Goal: Task Accomplishment & Management: Manage account settings

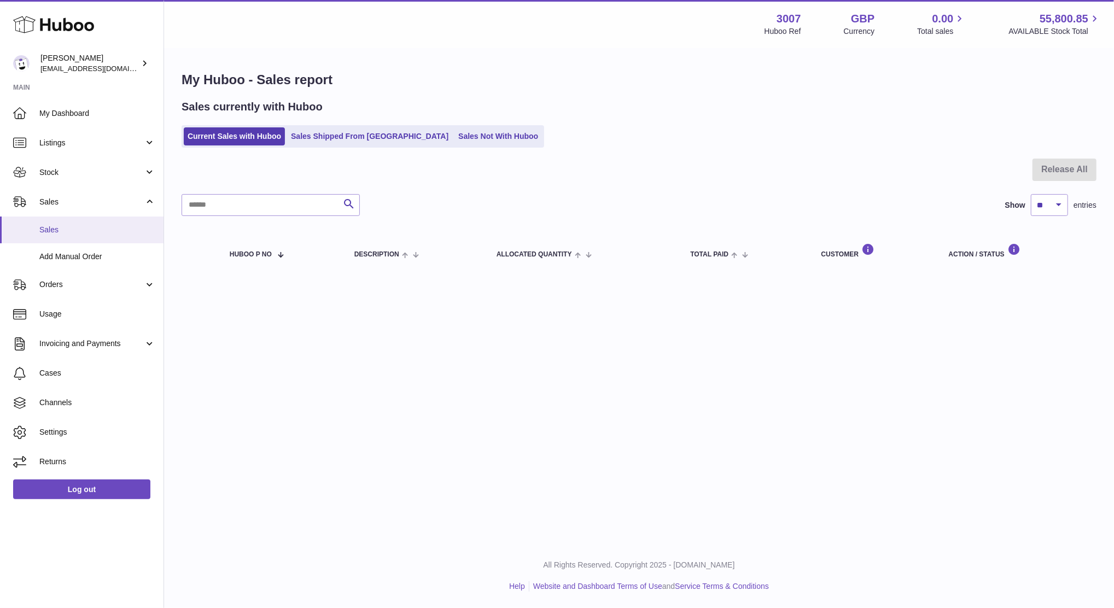
click at [72, 225] on span "Sales" at bounding box center [97, 230] width 116 height 10
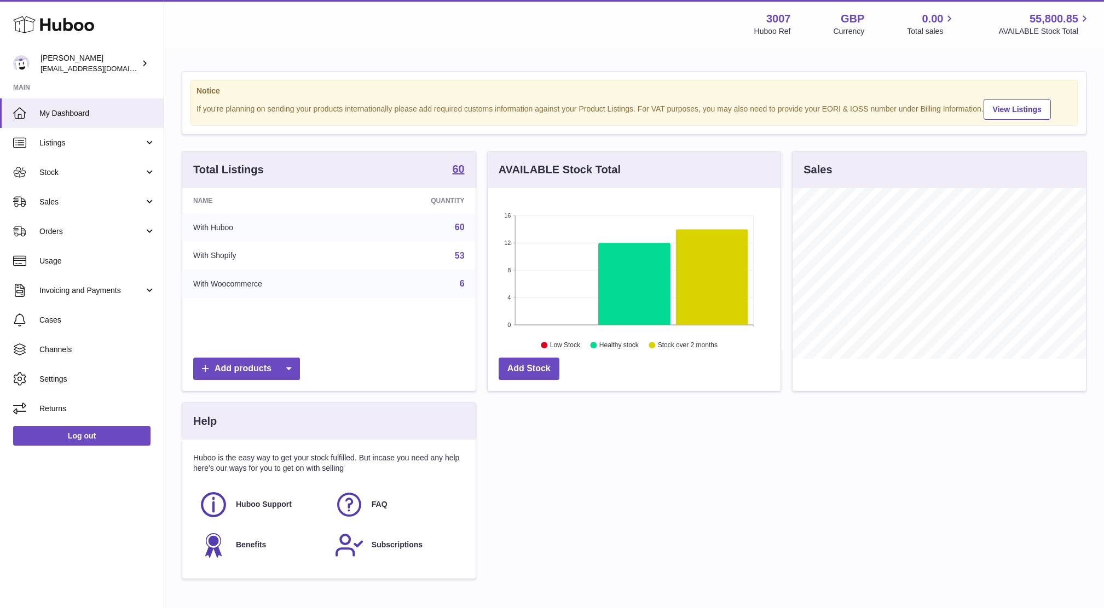
scroll to position [170, 293]
click at [60, 201] on span "Sales" at bounding box center [91, 202] width 104 height 10
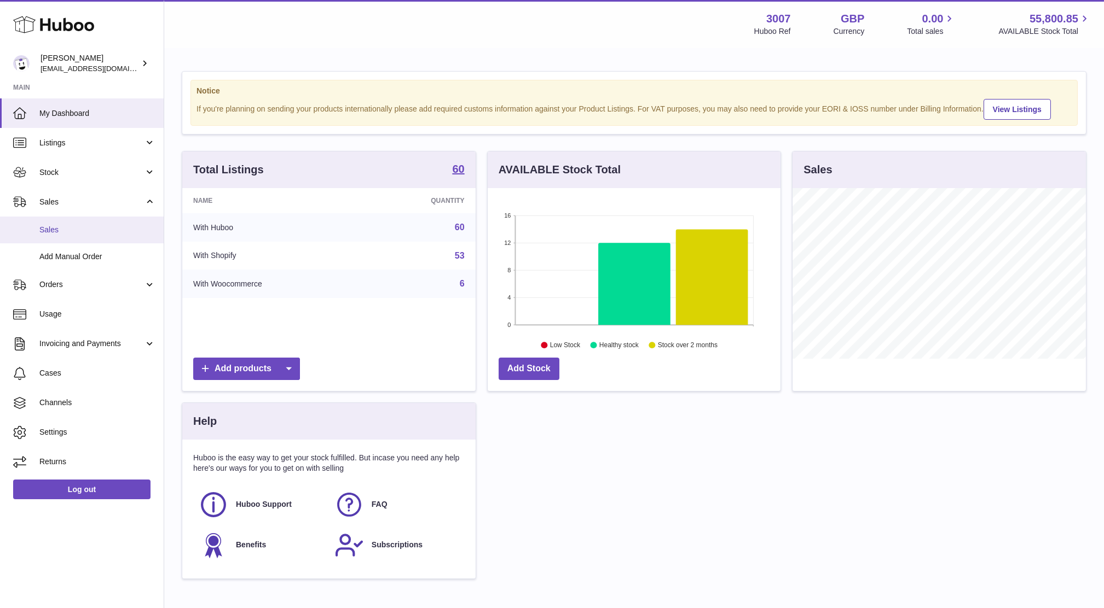
click at [65, 226] on span "Sales" at bounding box center [97, 230] width 116 height 10
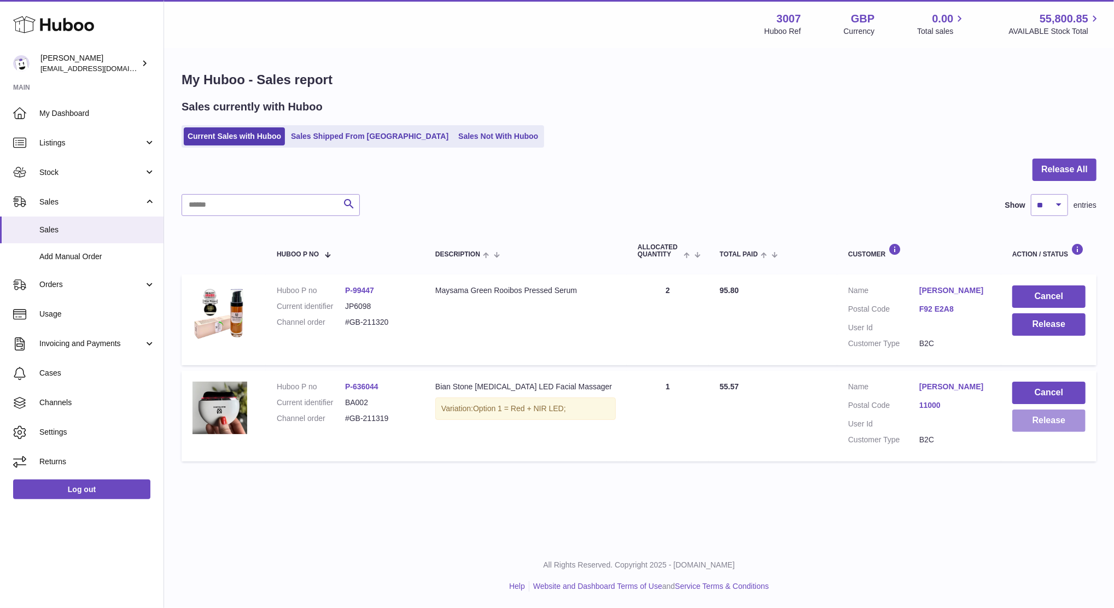
click at [1041, 430] on button "Release" at bounding box center [1049, 421] width 73 height 22
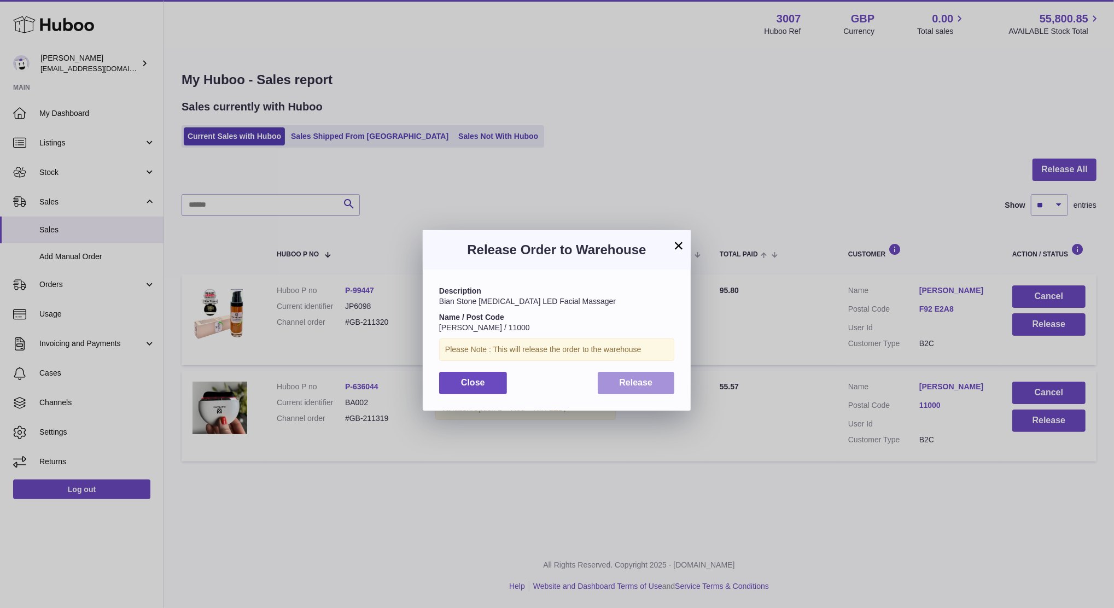
click at [657, 380] on button "Release" at bounding box center [636, 383] width 77 height 22
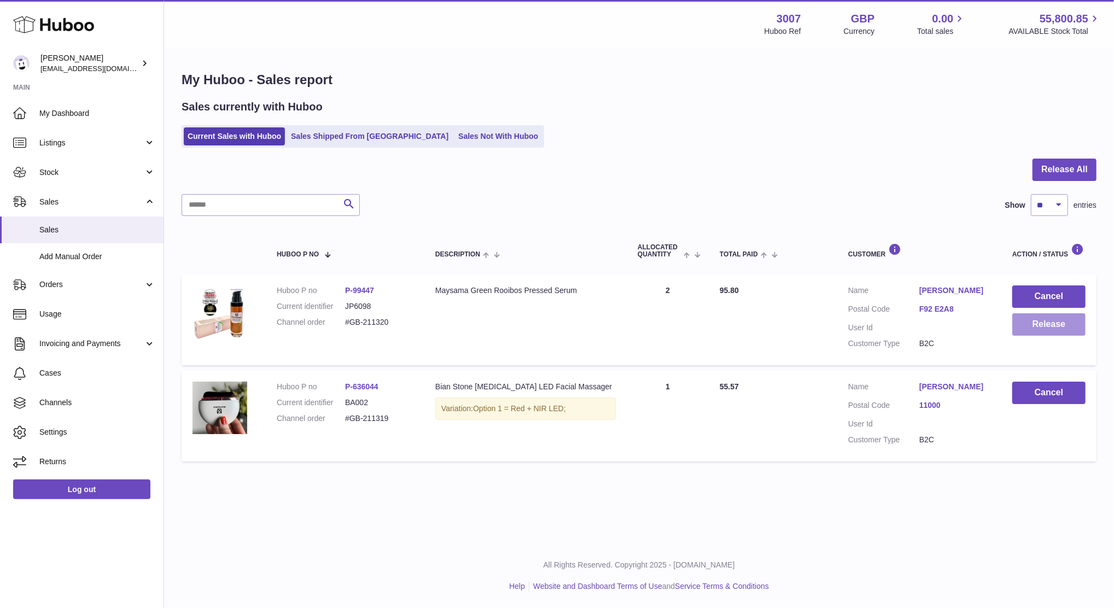
click at [1029, 332] on button "Release" at bounding box center [1049, 324] width 73 height 22
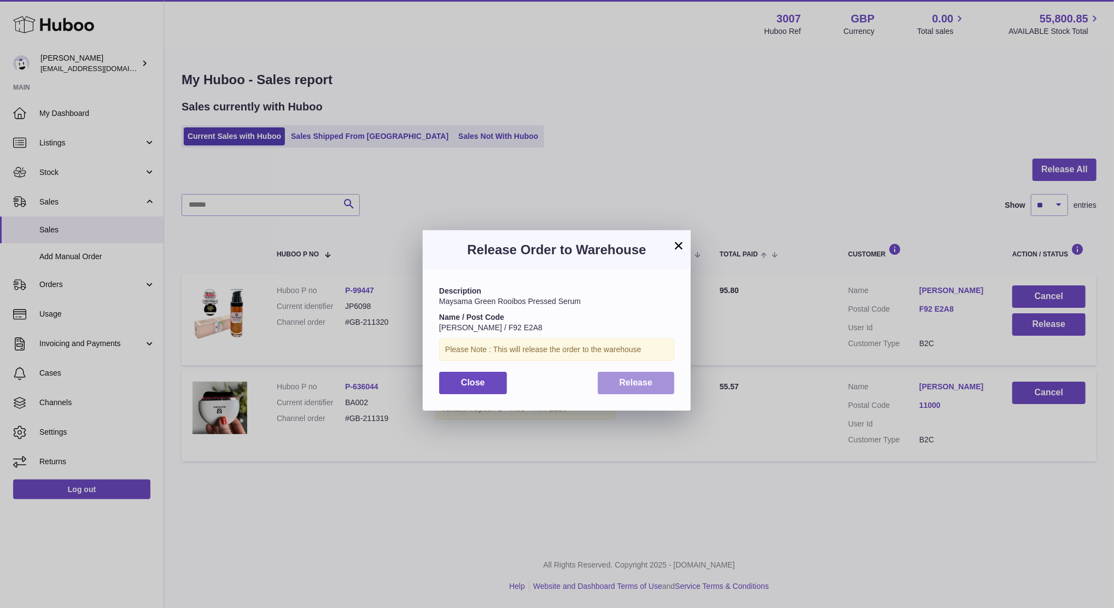
click at [625, 392] on button "Release" at bounding box center [636, 383] width 77 height 22
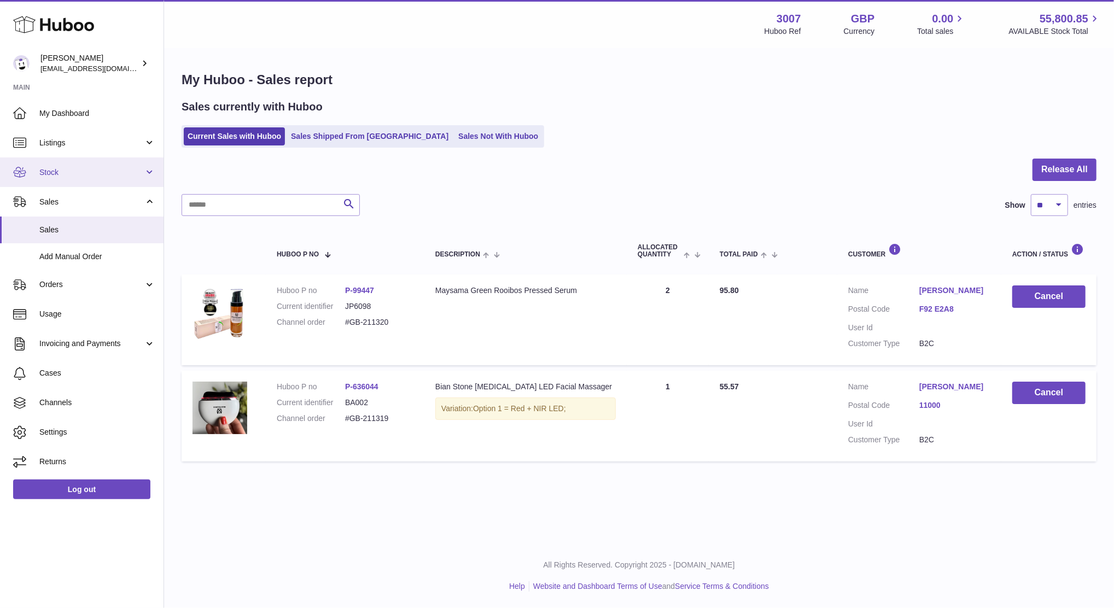
click at [77, 178] on link "Stock" at bounding box center [82, 173] width 164 height 30
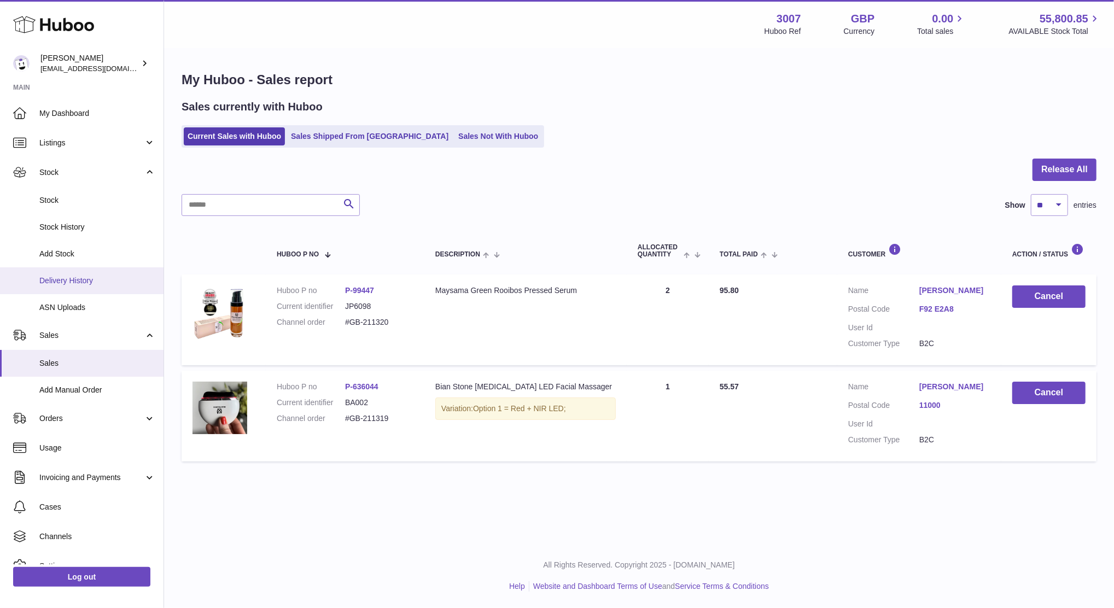
click at [70, 279] on span "Delivery History" at bounding box center [97, 281] width 116 height 10
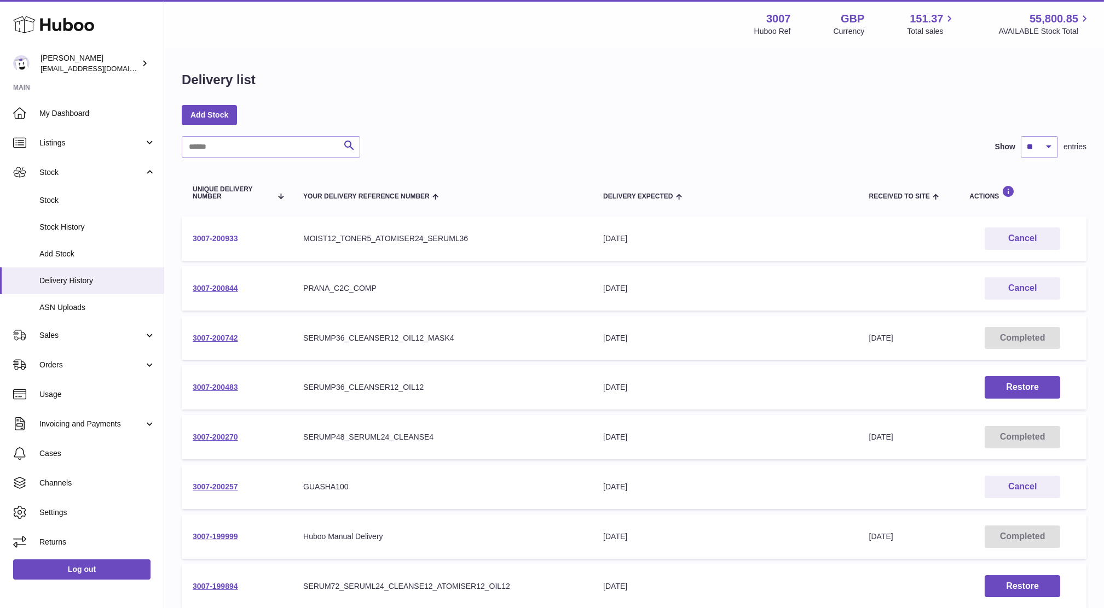
click at [214, 242] on link "3007-200933" at bounding box center [215, 238] width 45 height 9
